Goal: Book appointment/travel/reservation

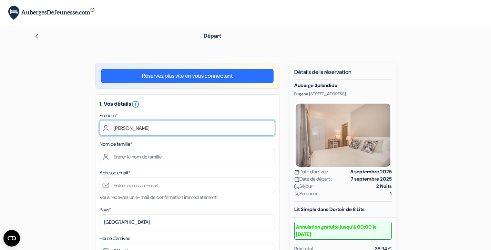
type input "Perrine"
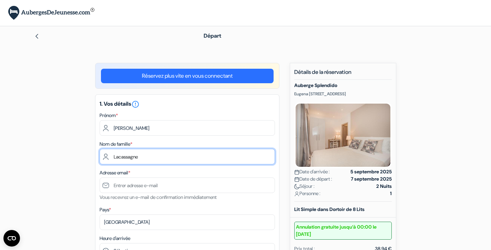
type input "Lacassagne"
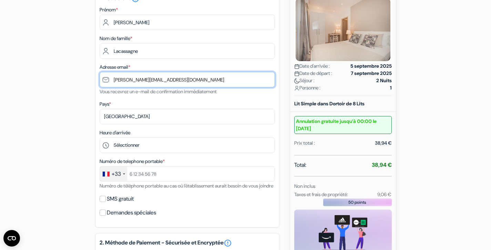
scroll to position [114, 0]
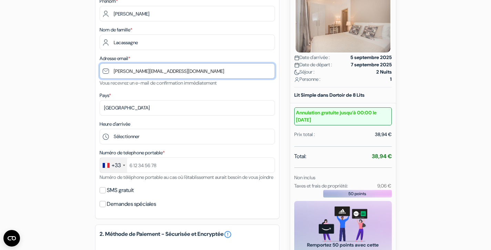
type input "[PERSON_NAME][EMAIL_ADDRESS][DOMAIN_NAME]"
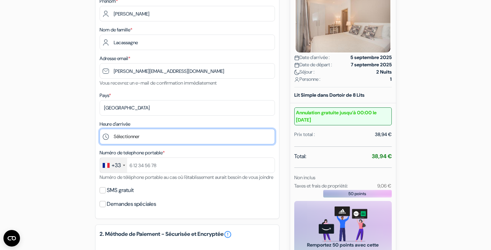
select select "15"
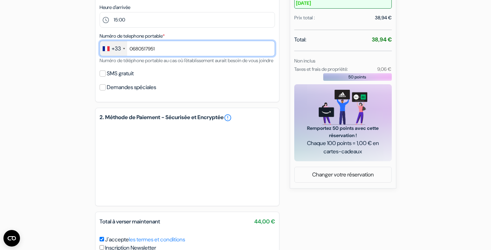
scroll to position [232, 0]
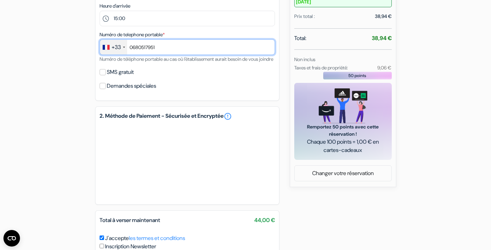
type input "0680517951"
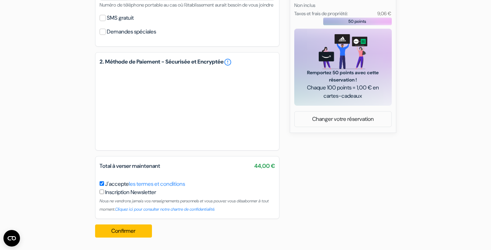
scroll to position [294, 0]
click at [138, 232] on button "Confirmer Loading..." at bounding box center [123, 230] width 57 height 13
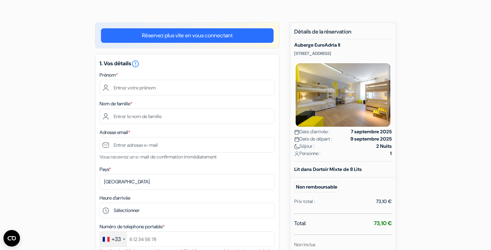
scroll to position [44, 0]
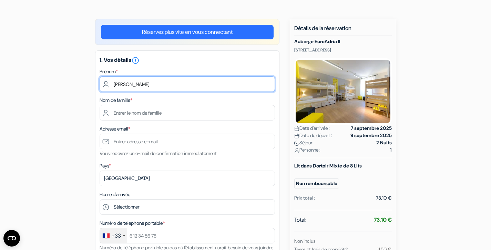
type input "Perrine"
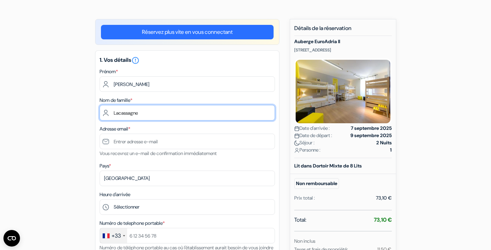
type input "Lacassagne"
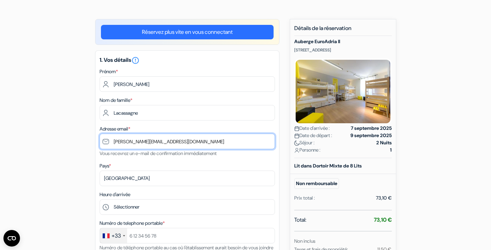
type input "[PERSON_NAME][EMAIL_ADDRESS][DOMAIN_NAME]"
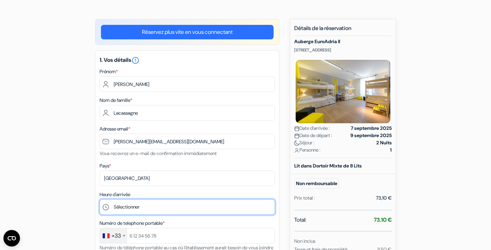
select select "14"
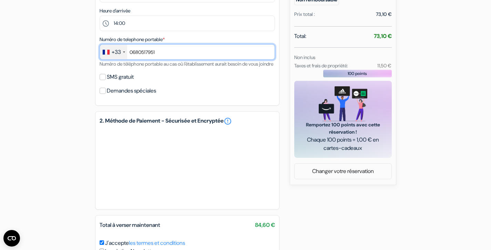
scroll to position [227, 0]
type input "0680517951"
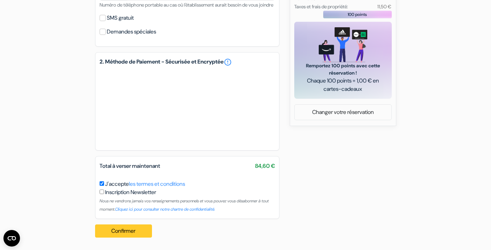
scroll to position [294, 0]
click at [128, 231] on button "Confirmer Loading..." at bounding box center [123, 230] width 57 height 13
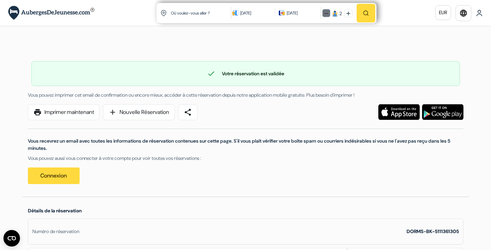
click at [327, 13] on img at bounding box center [326, 13] width 4 height 4
click at [368, 17] on button "button" at bounding box center [366, 13] width 19 height 19
click at [178, 13] on input "text" at bounding box center [201, 12] width 62 height 17
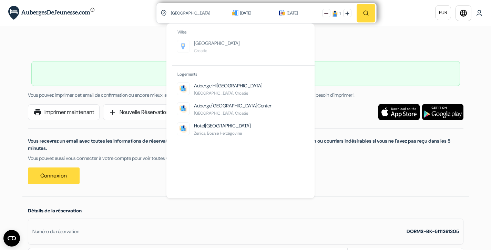
click at [205, 44] on span "Dubrovnik" at bounding box center [217, 43] width 46 height 6
type input "Dubrovnik, Croatie"
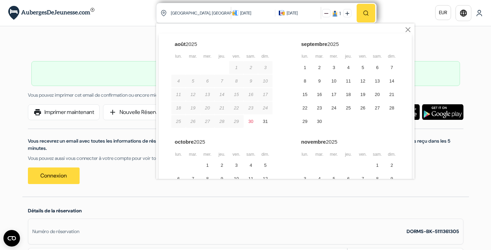
click at [364, 11] on img "button" at bounding box center [366, 13] width 6 height 6
click at [409, 30] on button "Close" at bounding box center [408, 29] width 7 height 7
